Goal: Find specific page/section: Find specific page/section

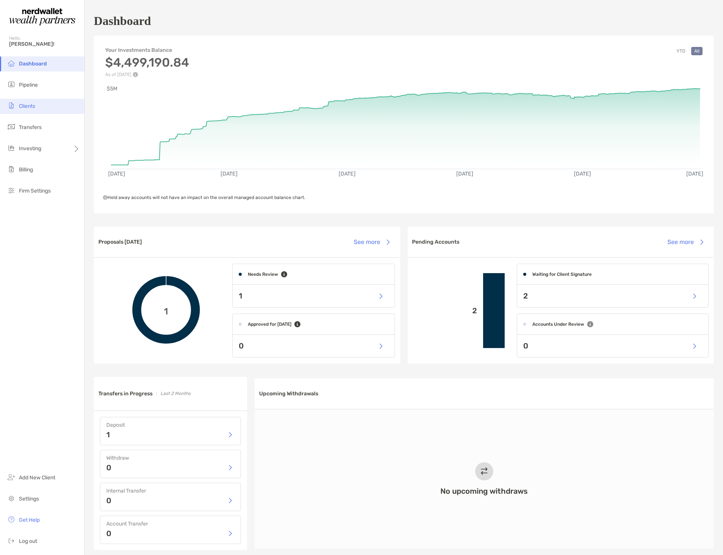
click at [34, 106] on span "Clients" at bounding box center [27, 106] width 16 height 6
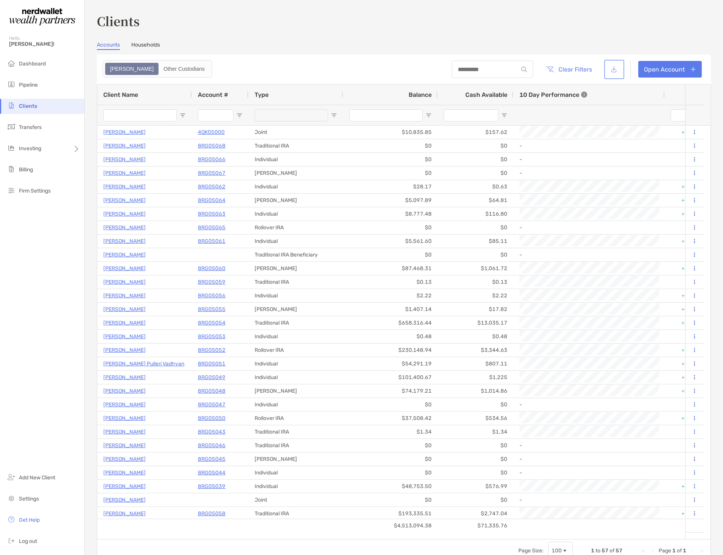
click at [610, 69] on button "button" at bounding box center [613, 69] width 17 height 16
click at [152, 43] on link "Households" at bounding box center [145, 46] width 29 height 8
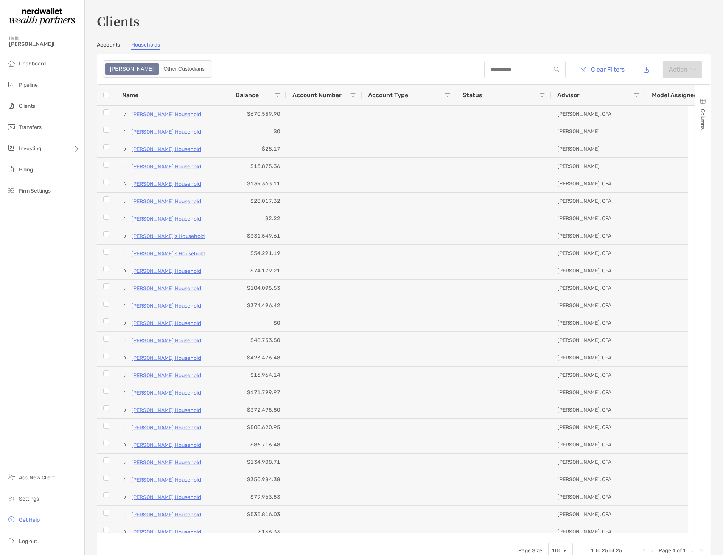
click at [699, 122] on span "Columns" at bounding box center [702, 119] width 6 height 21
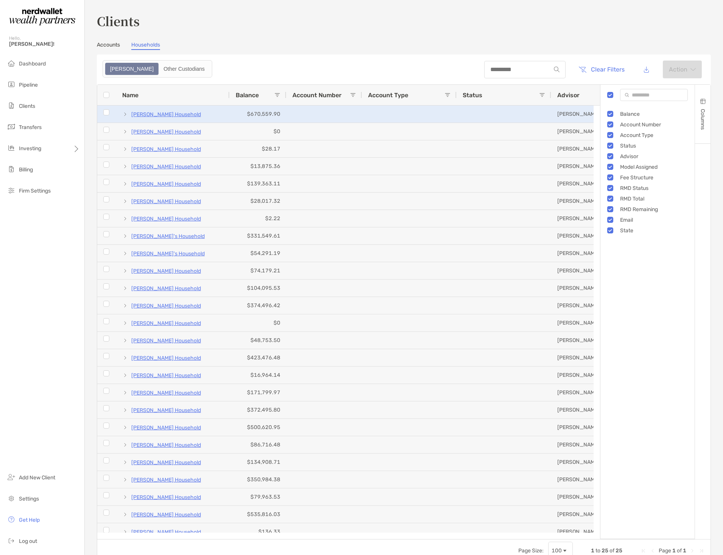
click at [544, 116] on div at bounding box center [503, 113] width 95 height 17
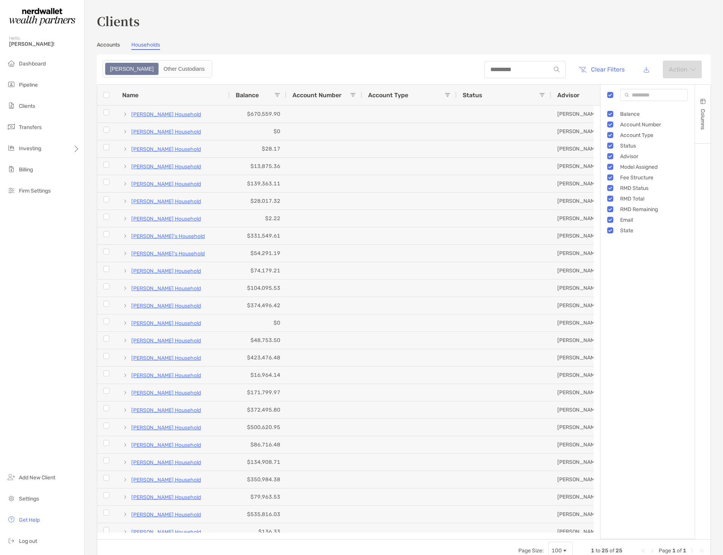
click at [570, 80] on header "Clear Filters Action" at bounding box center [404, 69] width 614 height 30
click at [699, 100] on span "button" at bounding box center [702, 101] width 6 height 6
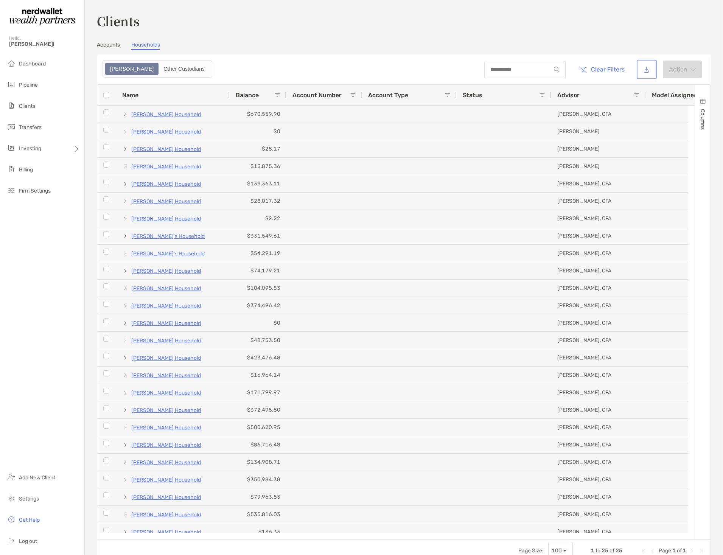
click at [644, 68] on button "button" at bounding box center [646, 69] width 17 height 16
